Goal: Transaction & Acquisition: Book appointment/travel/reservation

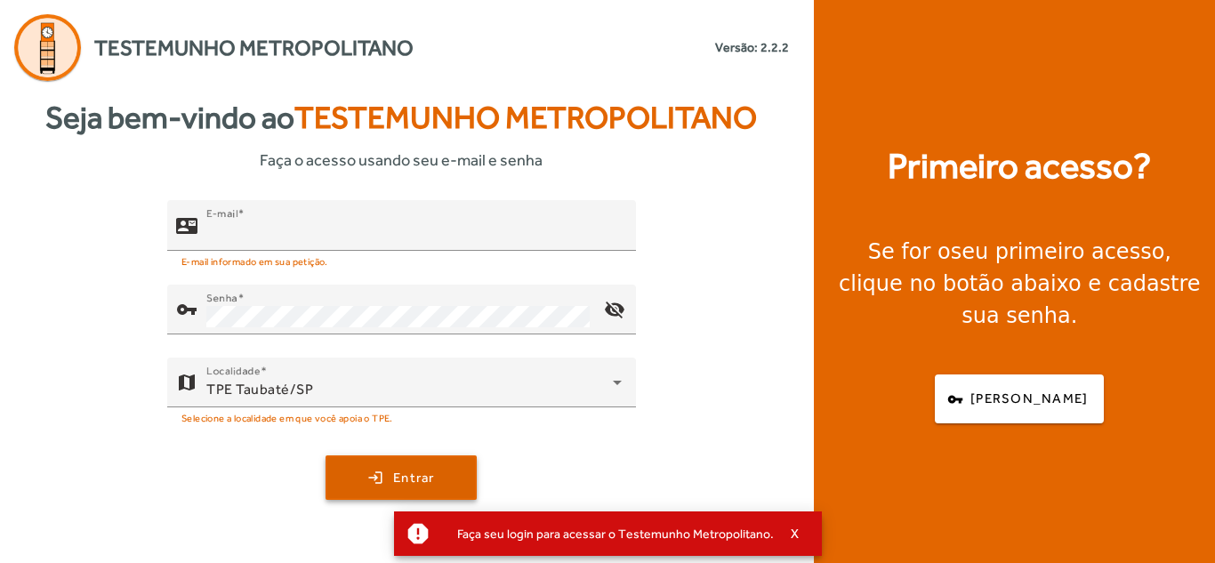
type input "**********"
click at [435, 474] on span "Entrar" at bounding box center [414, 478] width 42 height 20
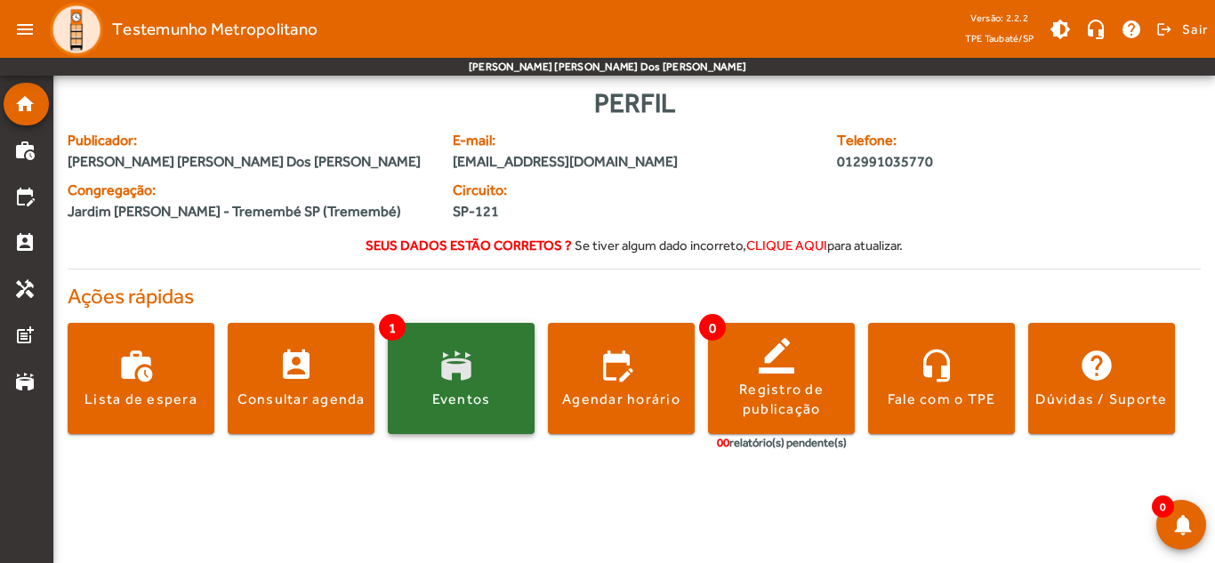
click at [467, 412] on span at bounding box center [461, 378] width 147 height 111
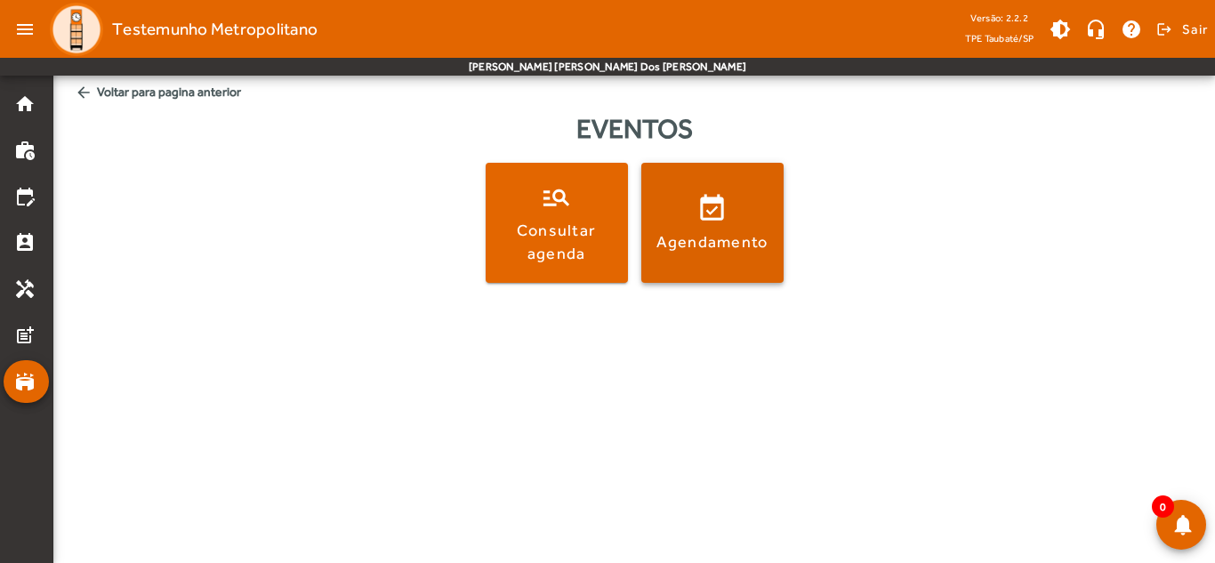
click at [697, 263] on span at bounding box center [712, 223] width 142 height 120
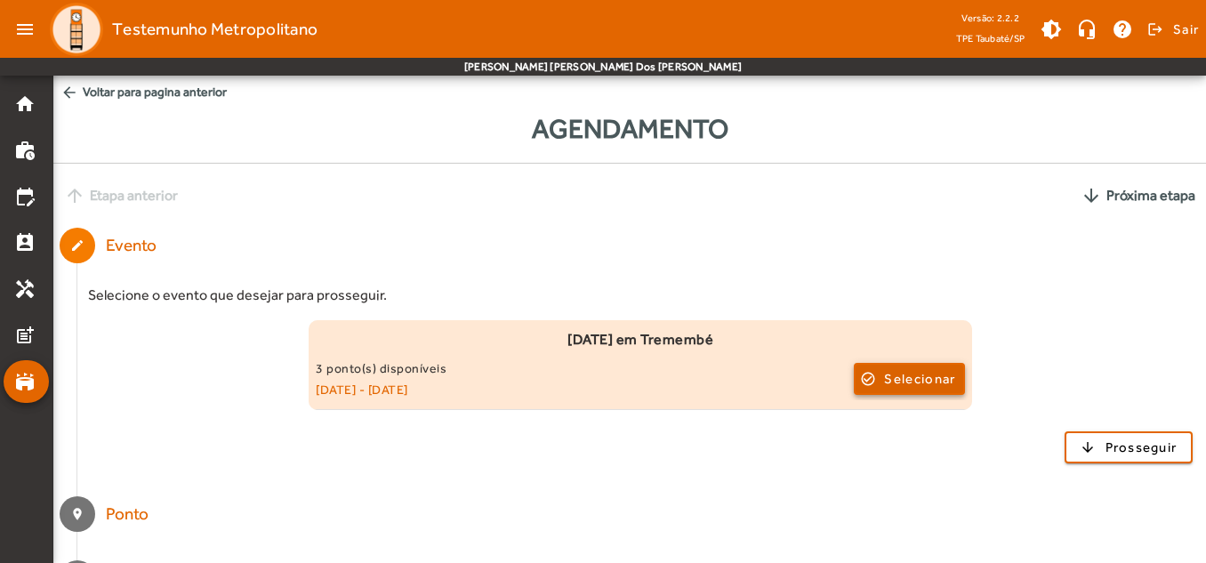
click at [890, 373] on span "Selecionar" at bounding box center [919, 378] width 71 height 21
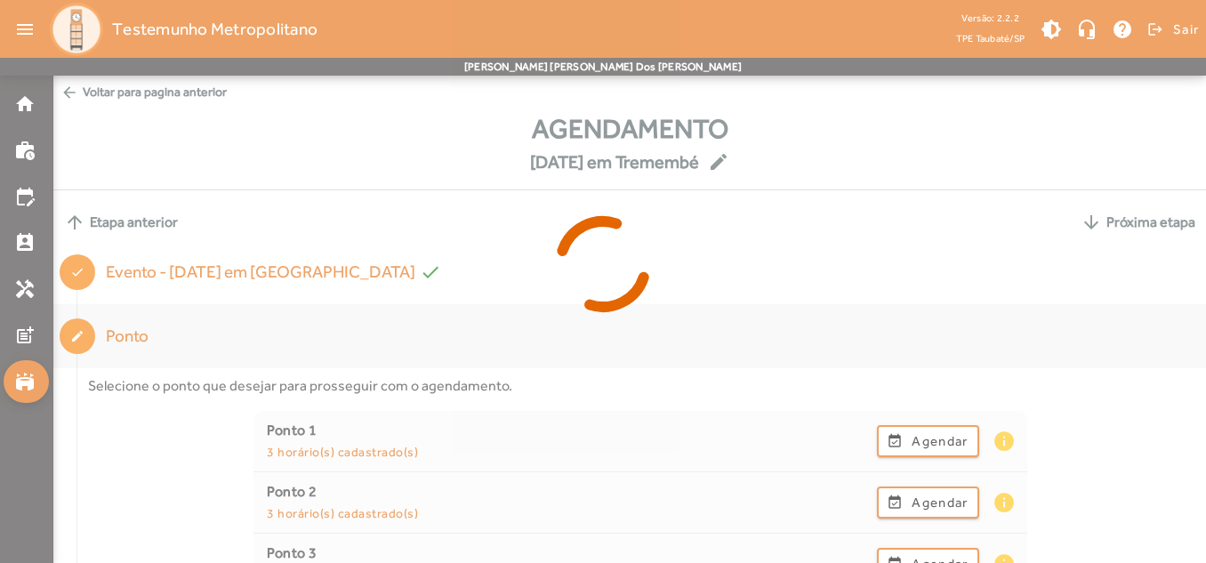
scroll to position [178, 0]
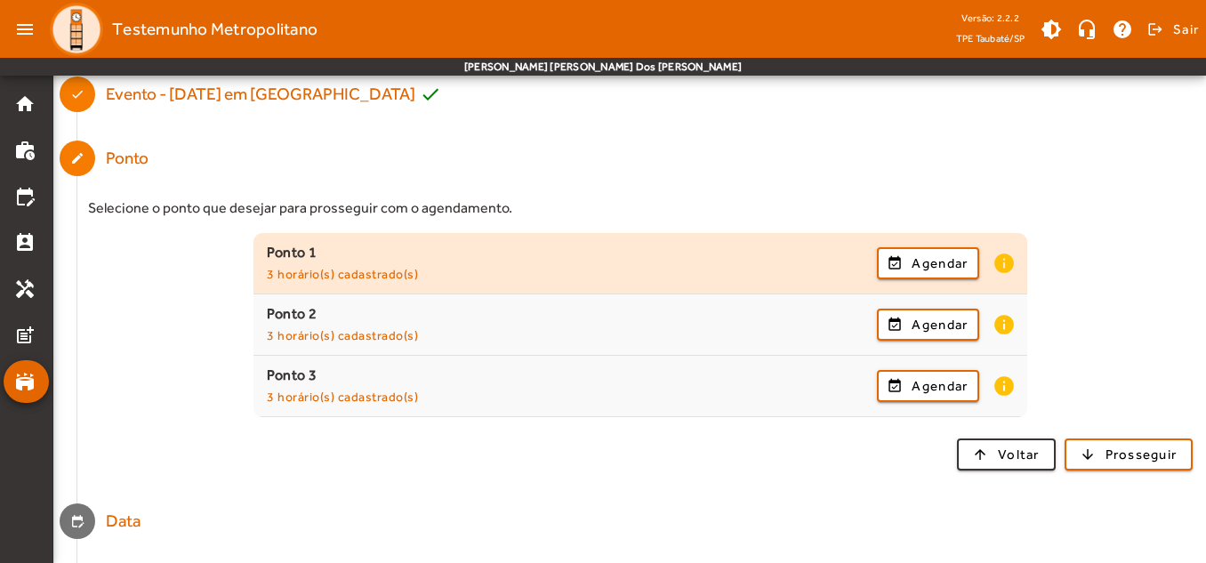
click at [1015, 261] on span "Ponto 1 3 horário(s) cadastrado(s) event_available Agendar info" at bounding box center [639, 263] width 773 height 43
click at [1010, 262] on mat-icon "info" at bounding box center [1002, 263] width 21 height 23
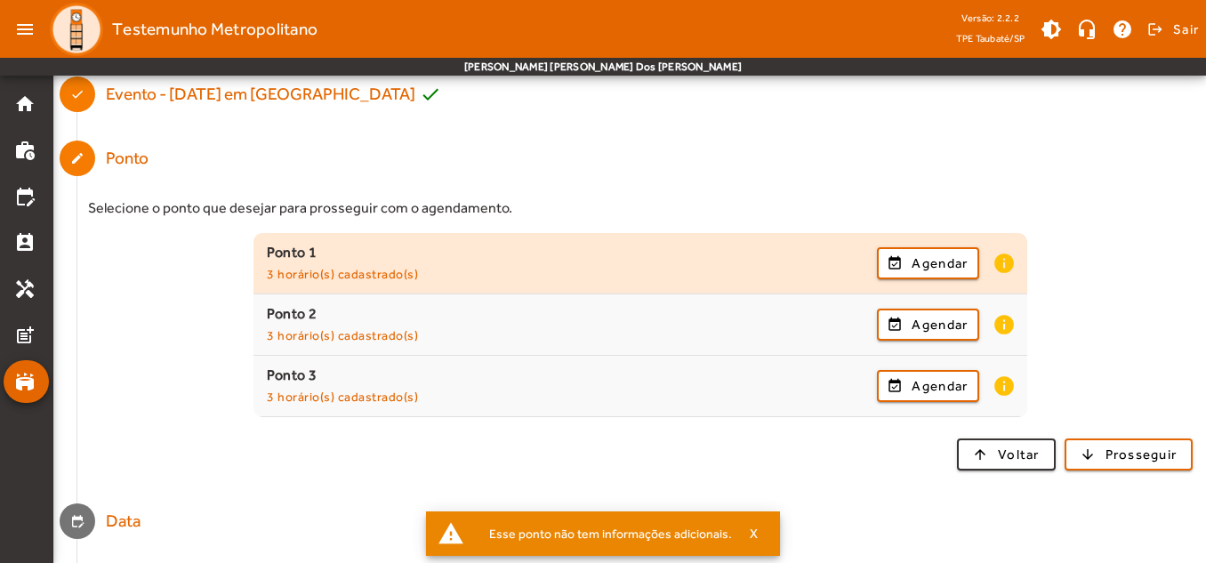
click at [1007, 264] on mat-icon "info" at bounding box center [1002, 263] width 21 height 23
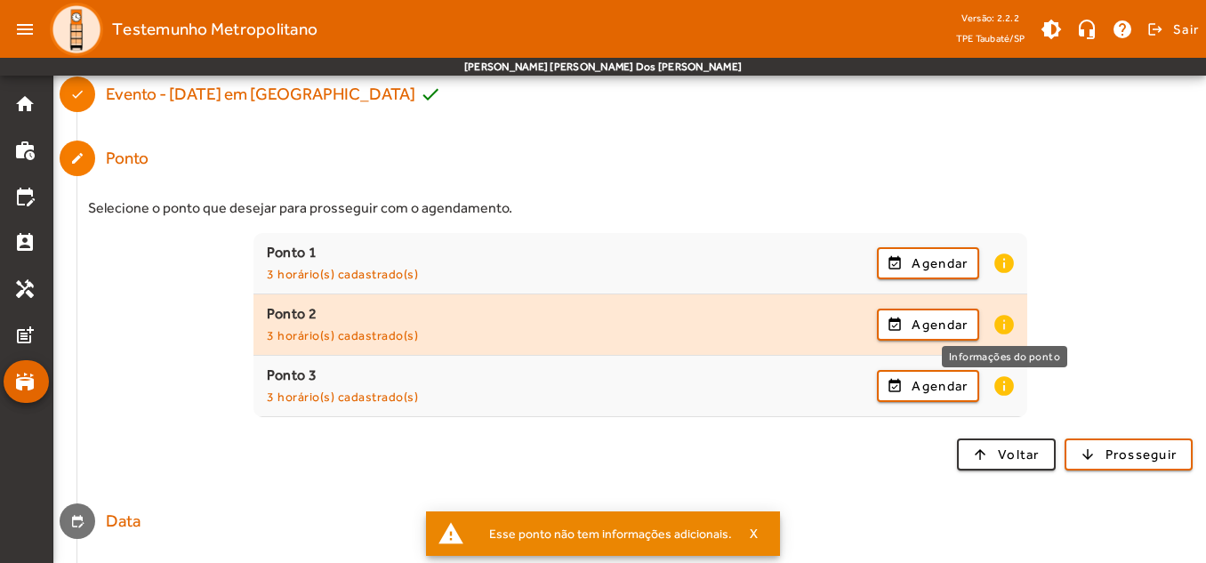
click at [1005, 325] on mat-icon "info" at bounding box center [1002, 324] width 21 height 23
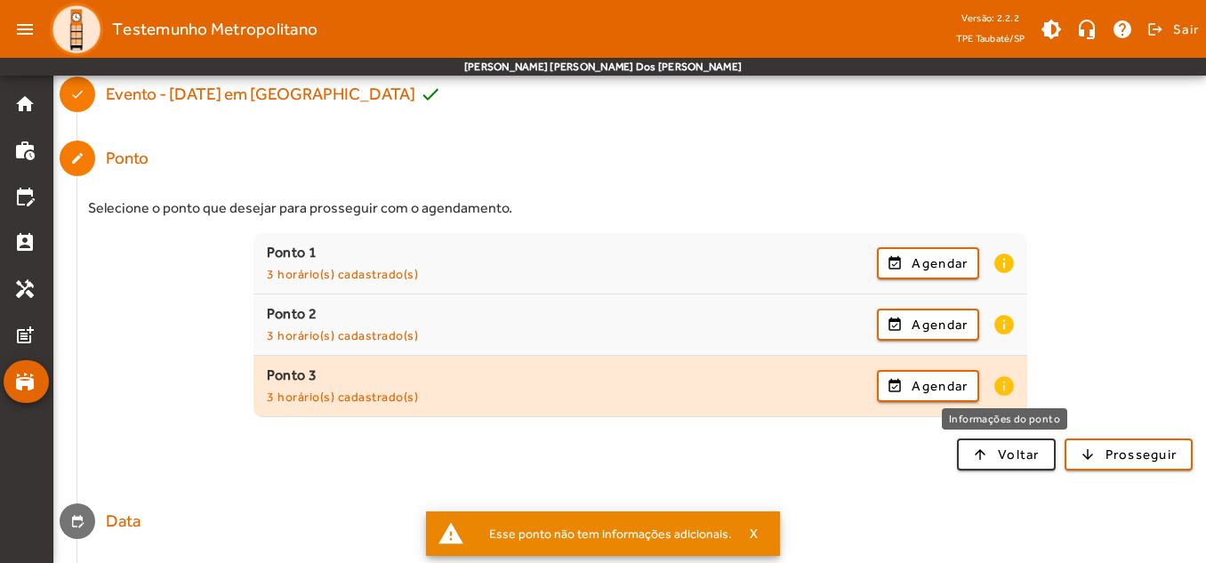
click at [993, 393] on mat-icon "info" at bounding box center [1002, 385] width 21 height 23
